Goal: Find specific page/section: Find specific page/section

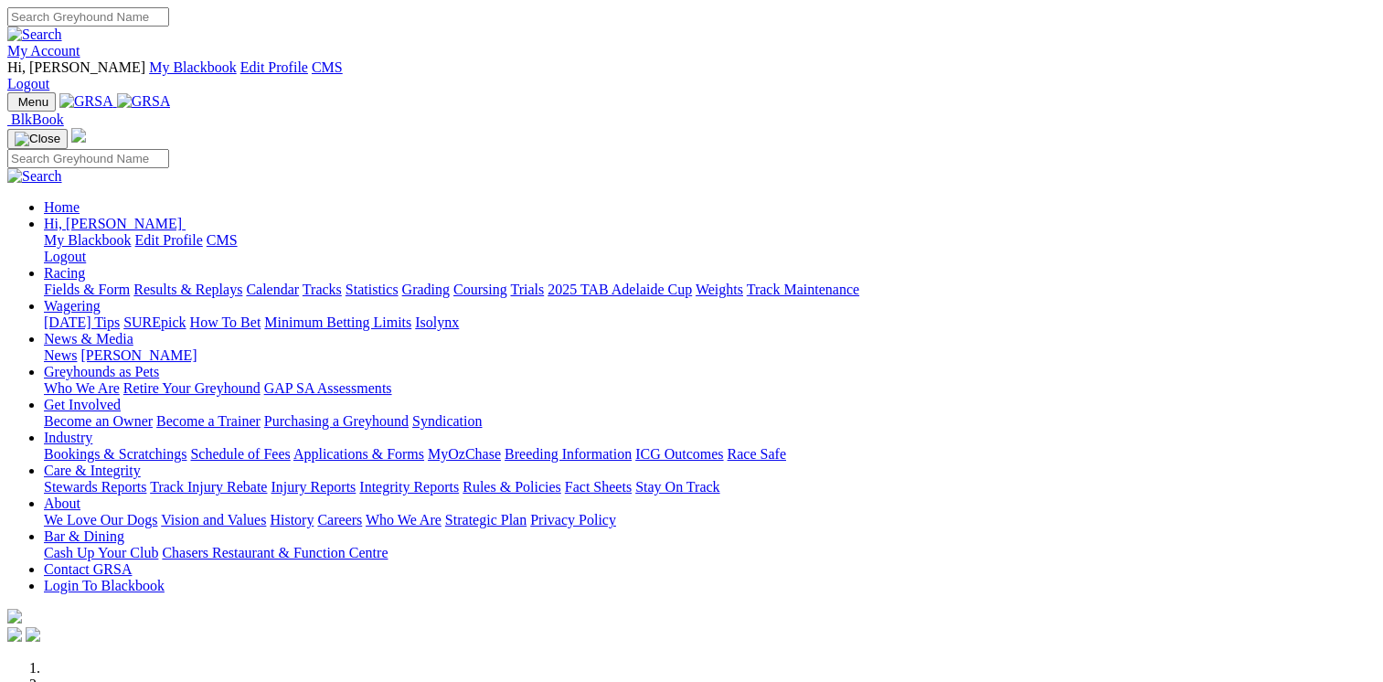
scroll to position [390, 0]
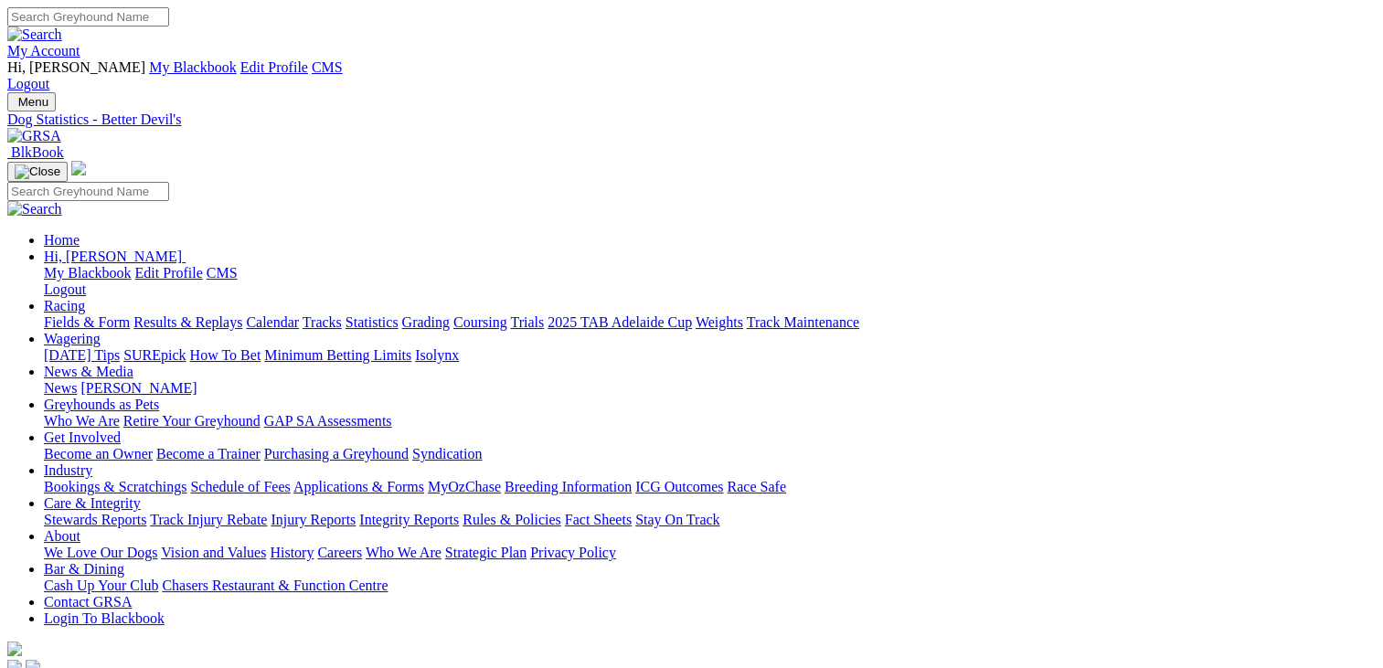
click at [80, 56] on img at bounding box center [80, 56] width 0 height 0
